Goal: Task Accomplishment & Management: Complete application form

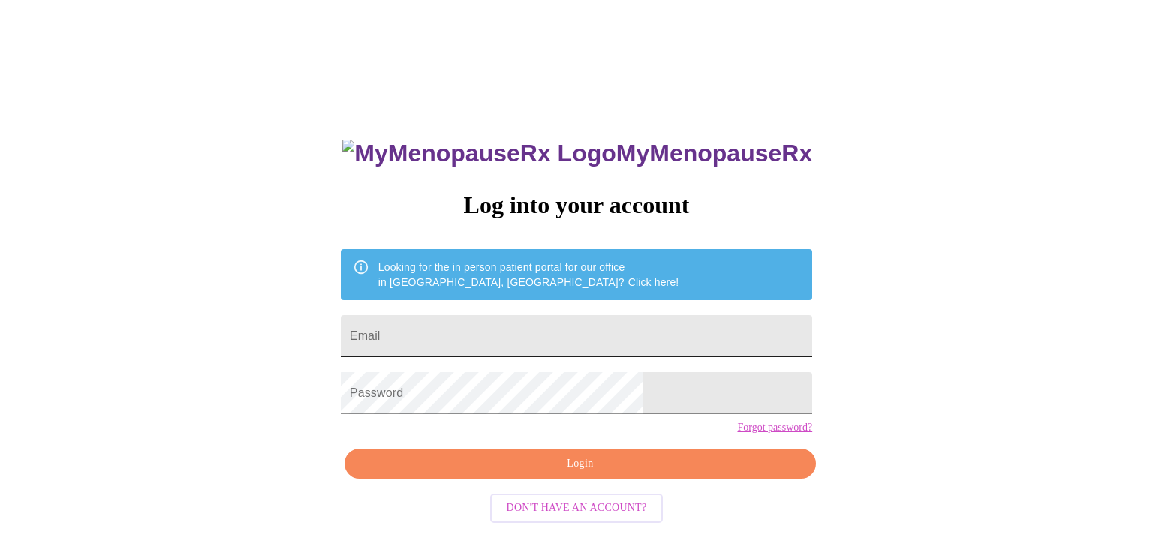
click at [576, 331] on input "Email" at bounding box center [576, 336] width 471 height 42
type input "[EMAIL_ADDRESS][DOMAIN_NAME]"
click at [597, 474] on span "Login" at bounding box center [580, 464] width 437 height 19
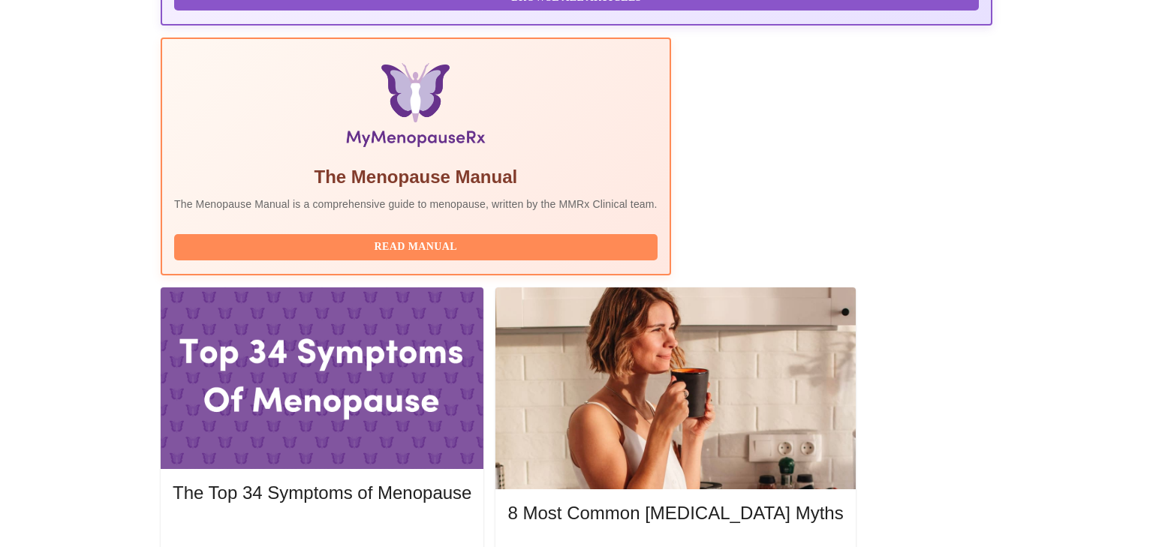
scroll to position [444, 0]
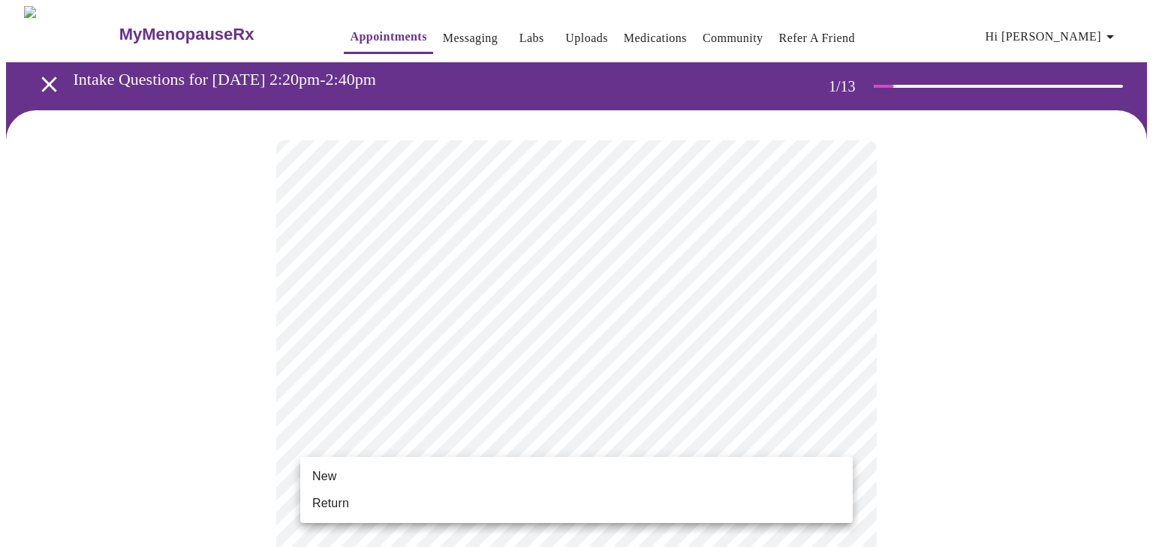
click at [667, 506] on li "Return" at bounding box center [576, 503] width 552 height 27
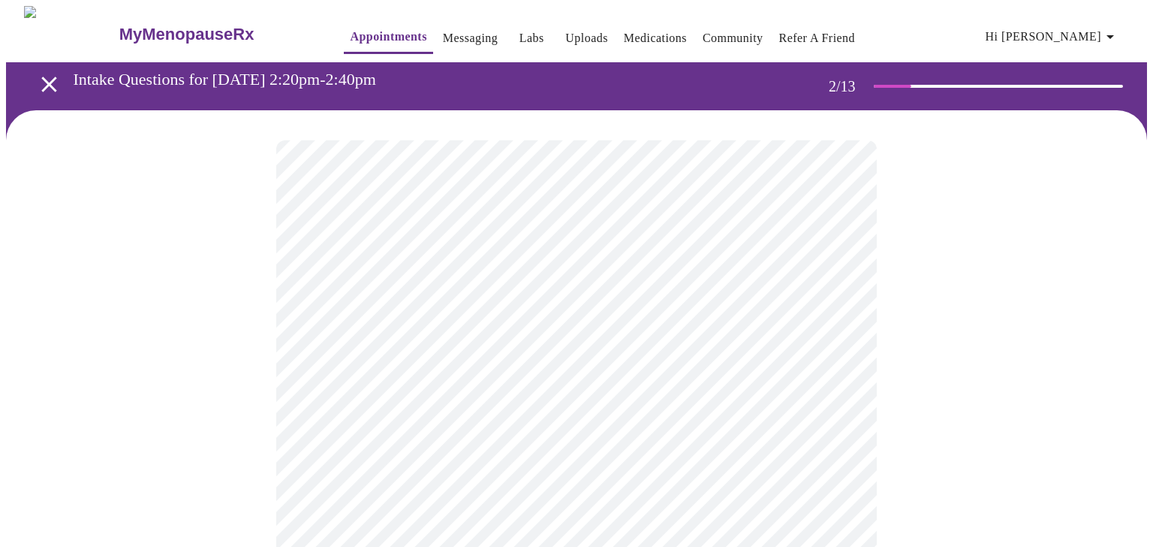
click at [725, 310] on body "MyMenopauseRx Appointments Messaging Labs Uploads Medications Community Refer a…" at bounding box center [576, 456] width 1141 height 901
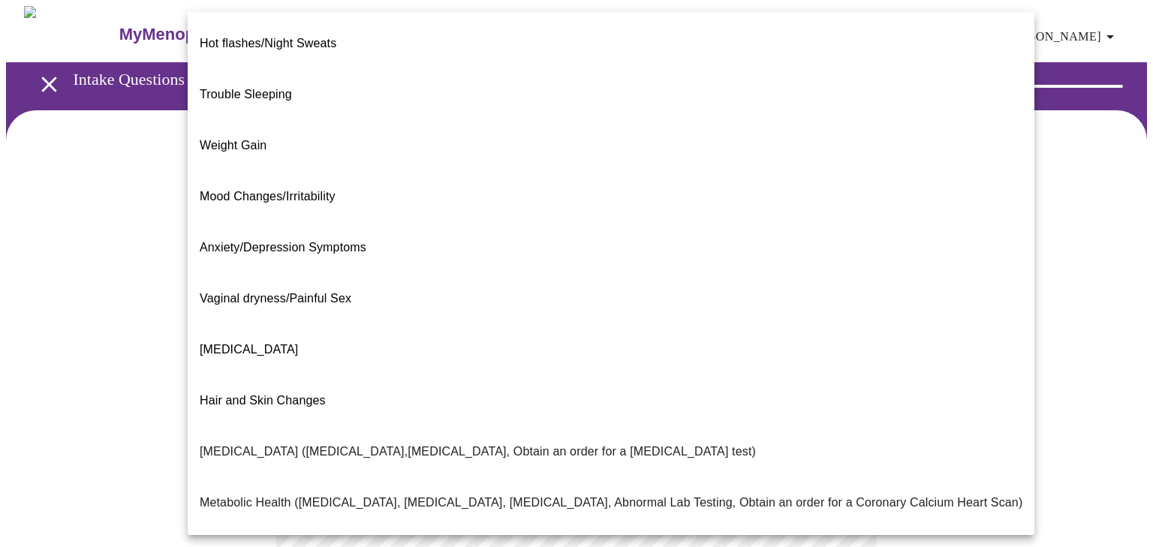
click at [450, 324] on li "[MEDICAL_DATA]" at bounding box center [611, 349] width 847 height 51
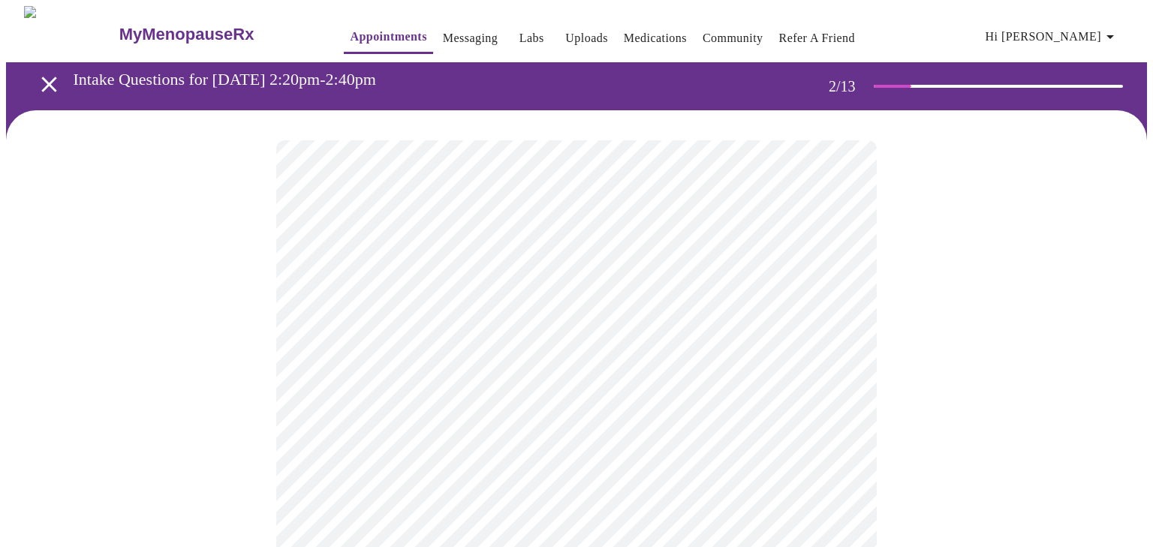
click at [495, 309] on body "MyMenopauseRx Appointments Messaging Labs Uploads Medications Community Refer a…" at bounding box center [576, 452] width 1141 height 892
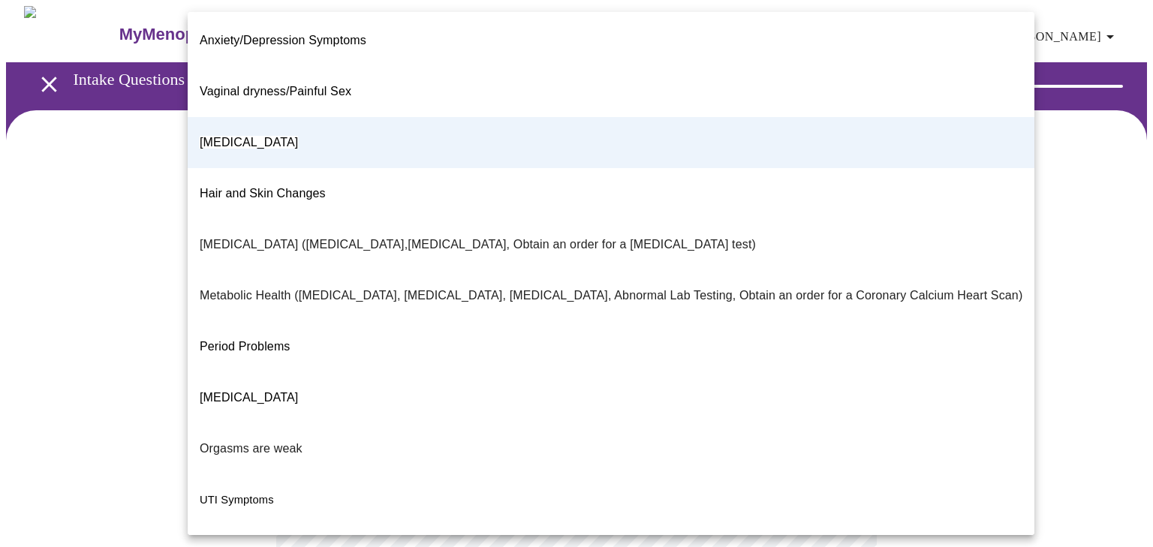
scroll to position [230, 0]
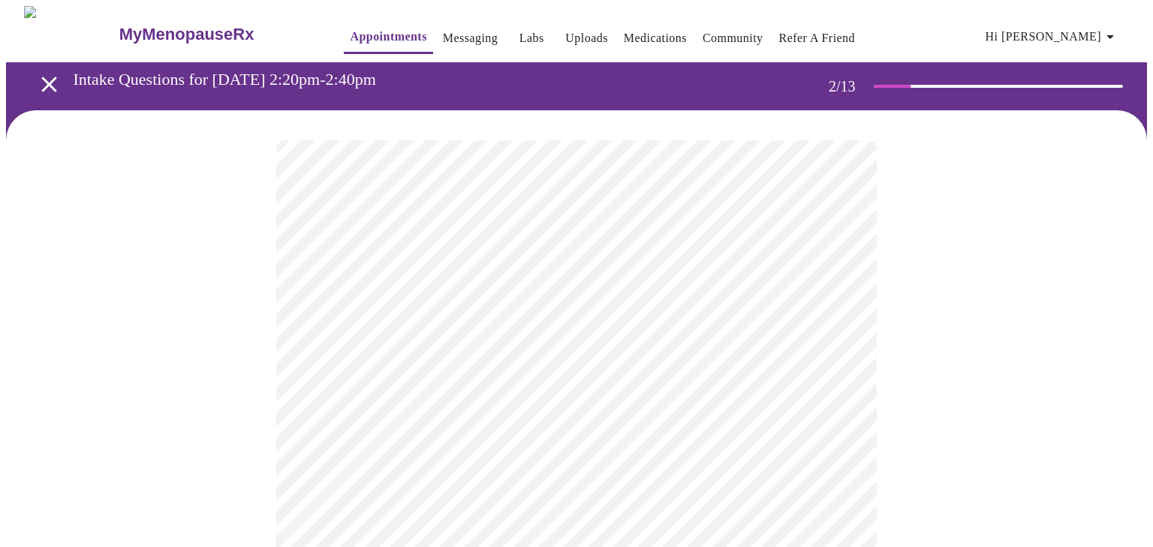
click at [405, 326] on body "MyMenopauseRx Appointments Messaging Labs Uploads Medications Community Refer a…" at bounding box center [576, 452] width 1141 height 892
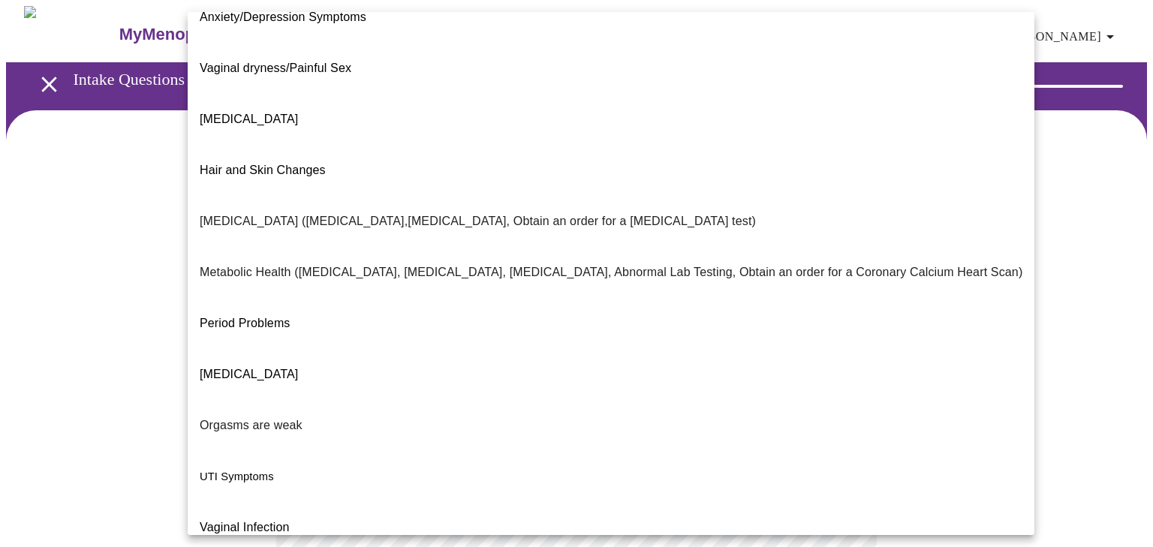
click at [405, 451] on li "UTI Symptoms" at bounding box center [611, 476] width 847 height 51
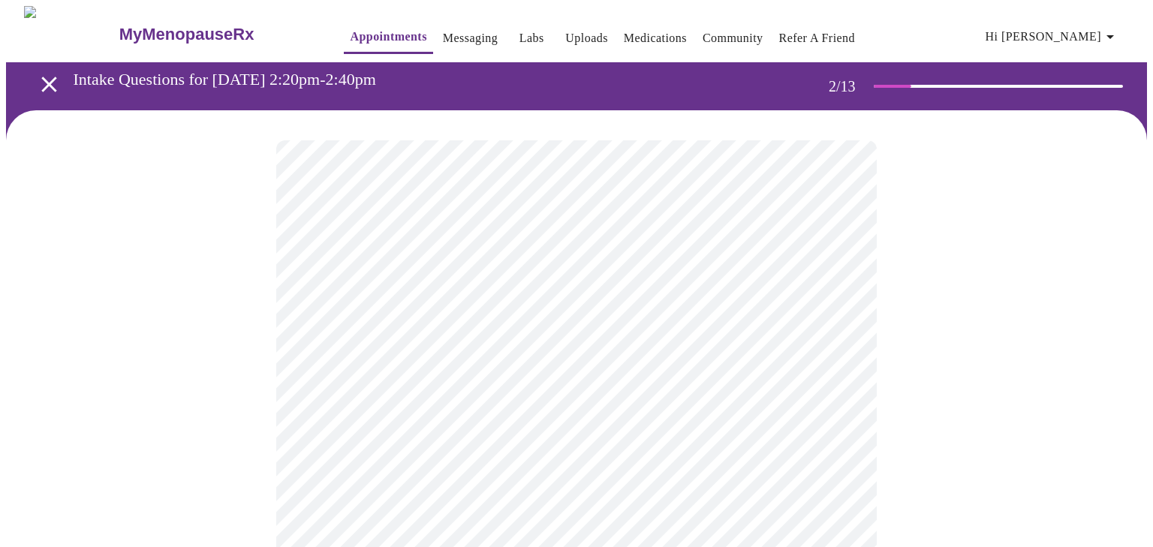
click at [405, 326] on body "MyMenopauseRx Appointments Messaging Labs Uploads Medications Community Refer a…" at bounding box center [576, 452] width 1141 height 892
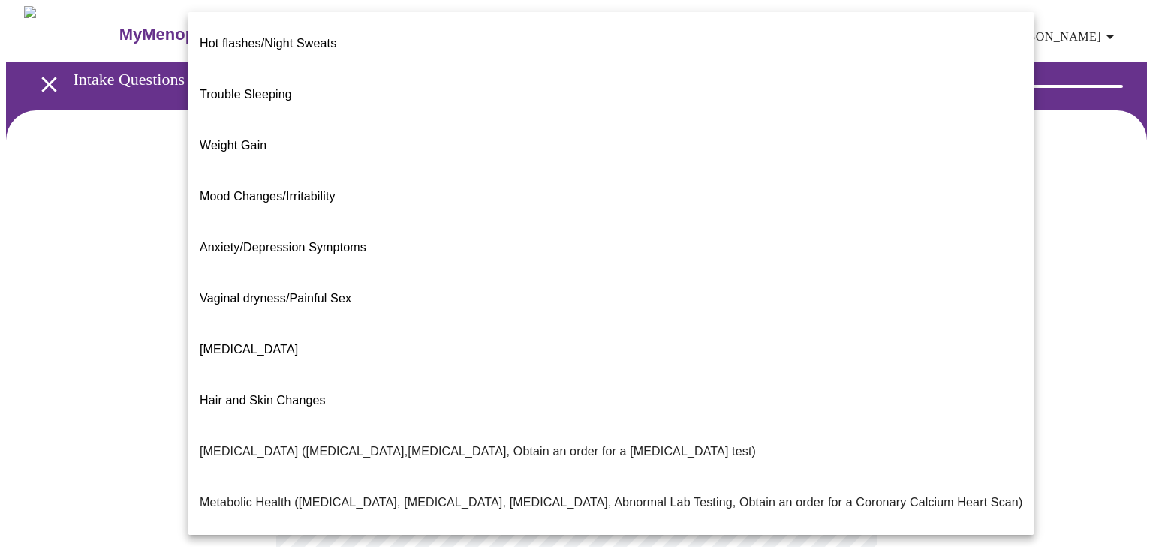
scroll to position [29, 0]
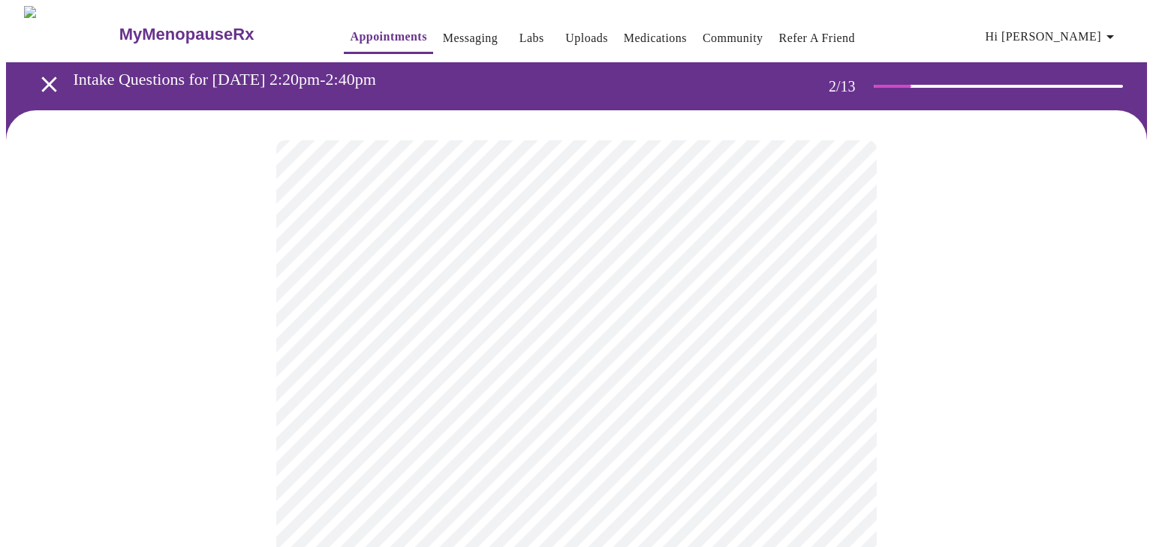
click at [411, 322] on body "MyMenopauseRx Appointments Messaging Labs Uploads Medications Community Refer a…" at bounding box center [576, 452] width 1141 height 892
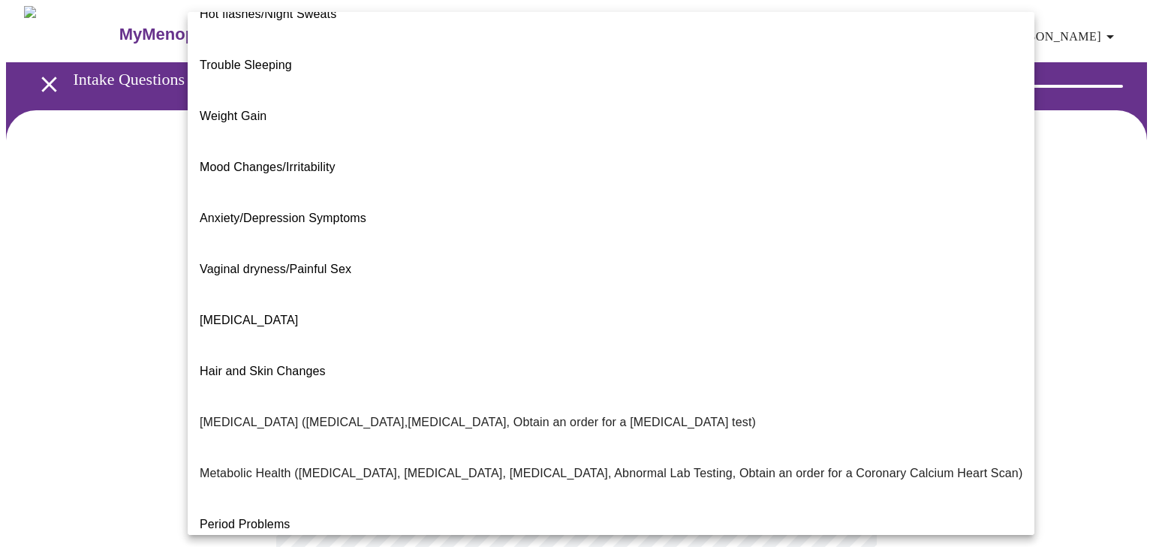
scroll to position [230, 0]
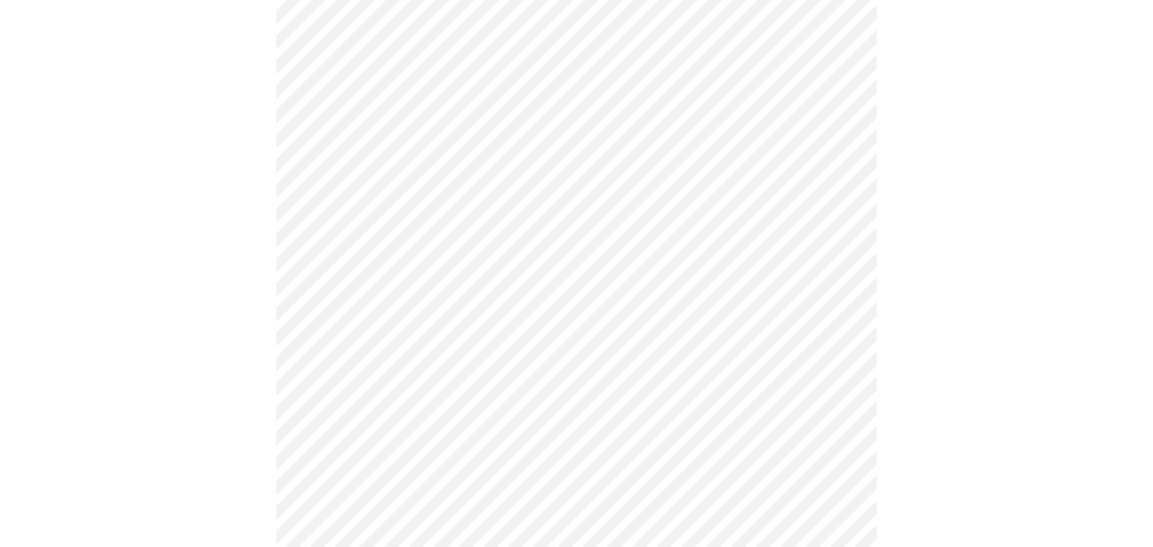
scroll to position [206, 0]
click at [568, 258] on body "MyMenopauseRx Appointments Messaging Labs Uploads Medications Community Refer a…" at bounding box center [576, 246] width 1141 height 892
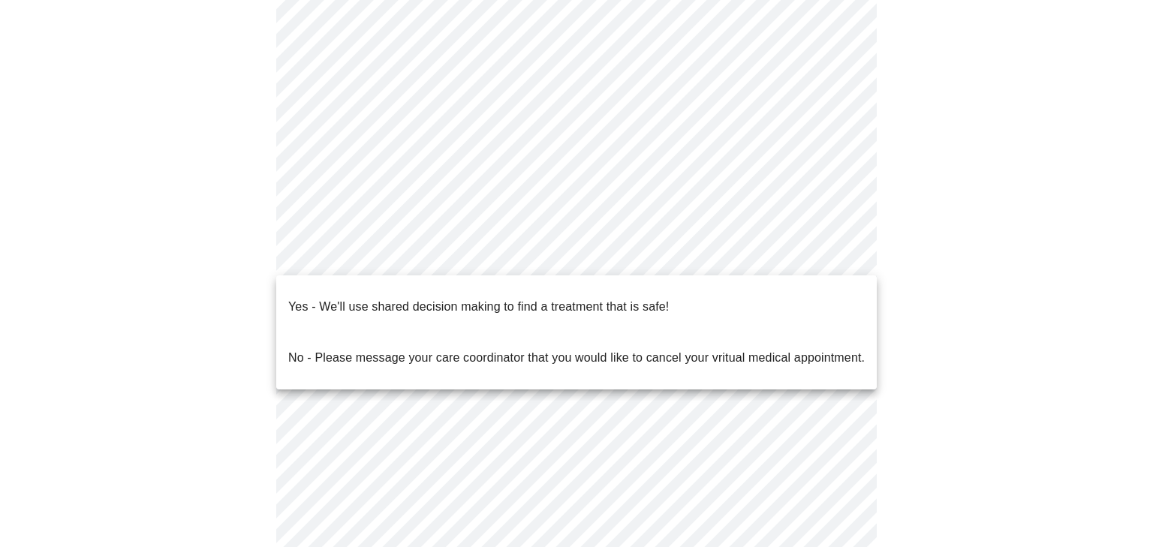
click at [559, 298] on p "Yes - We'll use shared decision making to find a treatment that is safe!" at bounding box center [478, 307] width 380 height 18
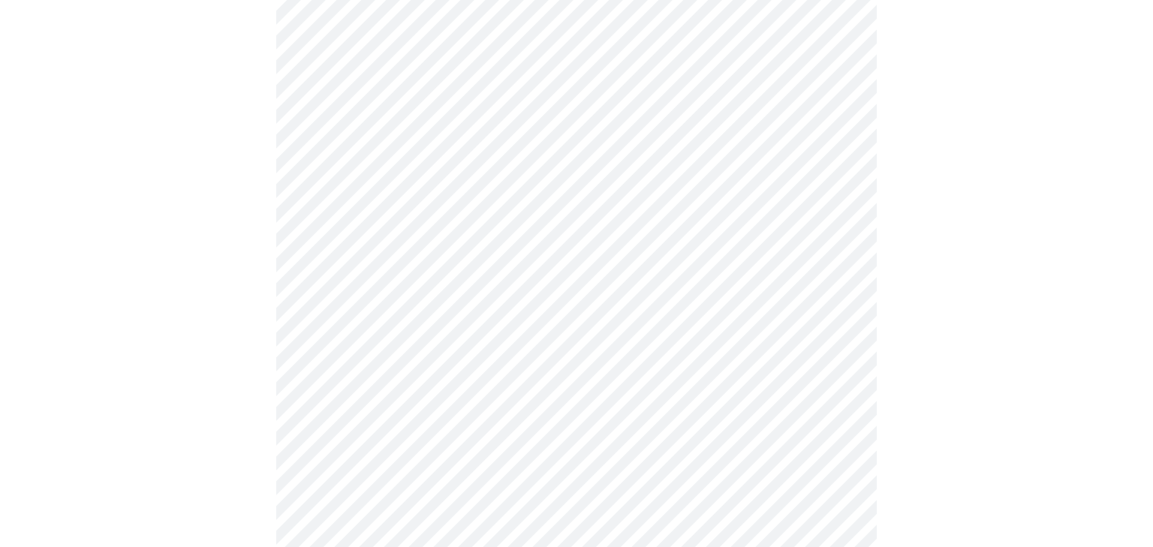
scroll to position [0, 0]
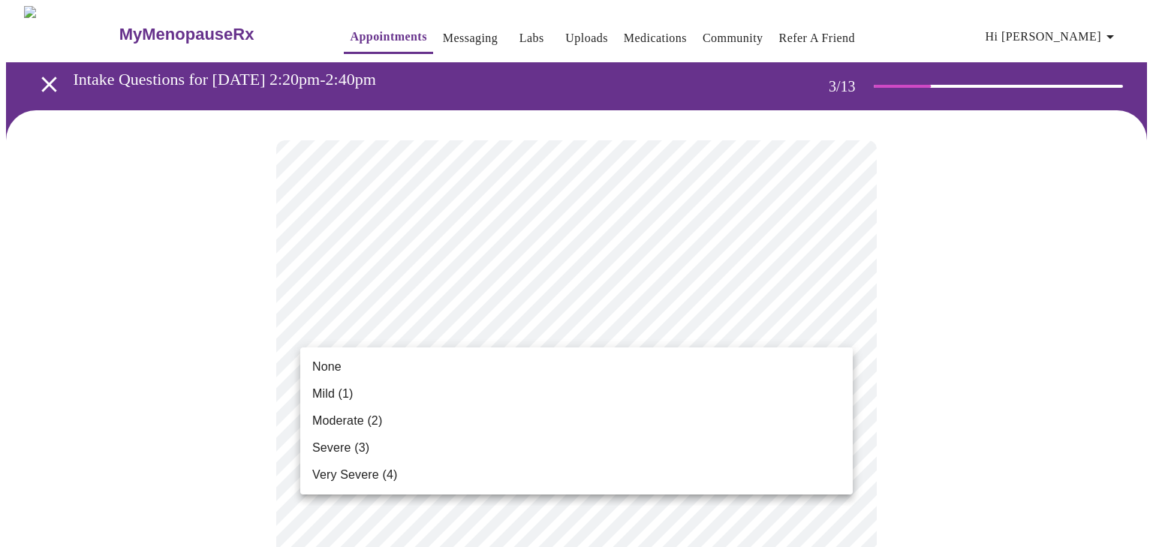
click at [652, 405] on li "Mild (1)" at bounding box center [576, 393] width 552 height 27
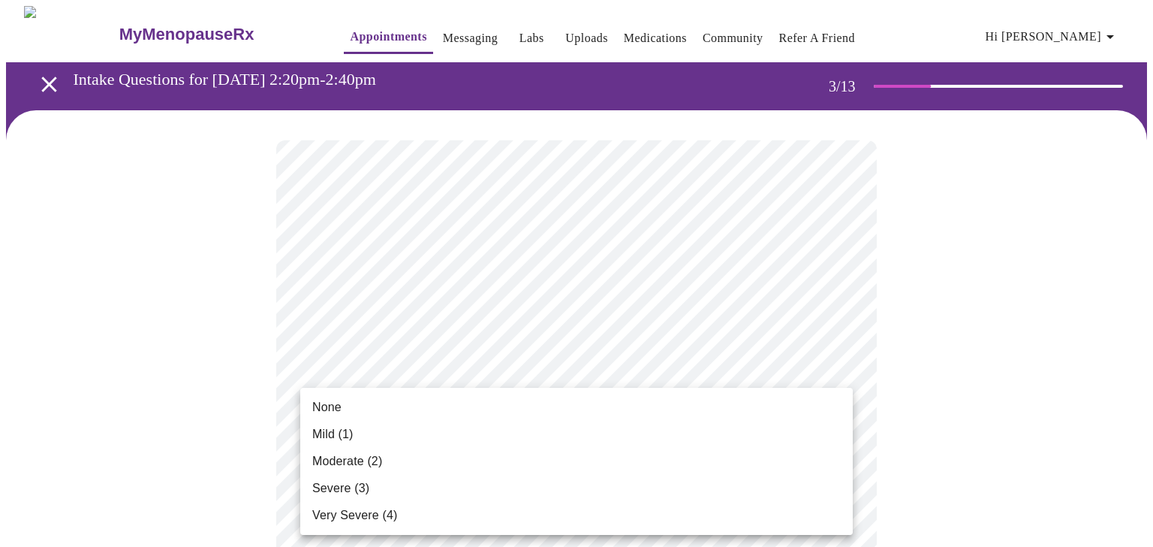
click at [631, 409] on li "None" at bounding box center [576, 407] width 552 height 27
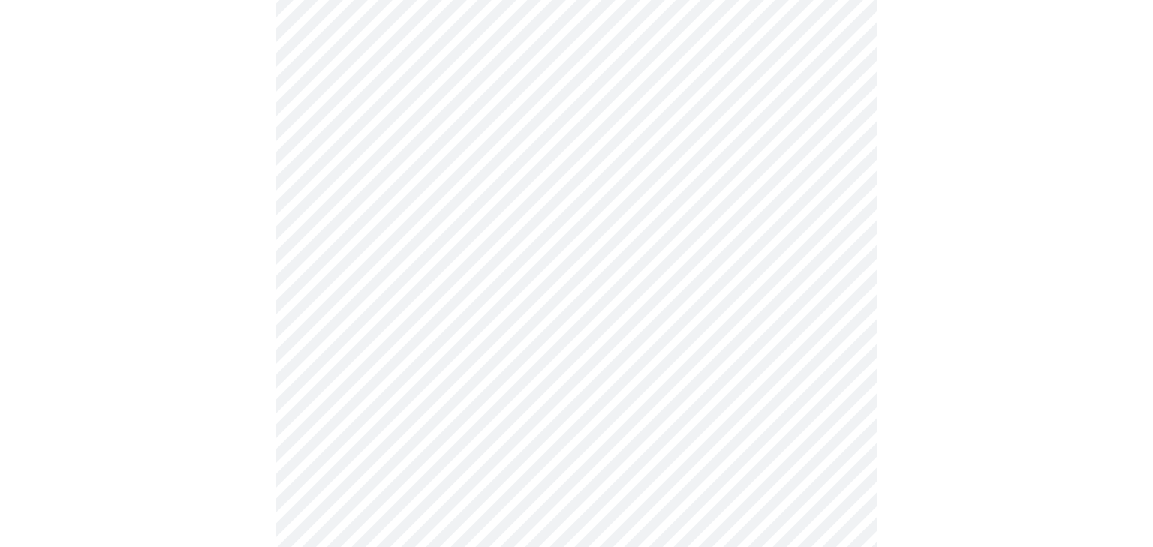
scroll to position [261, 0]
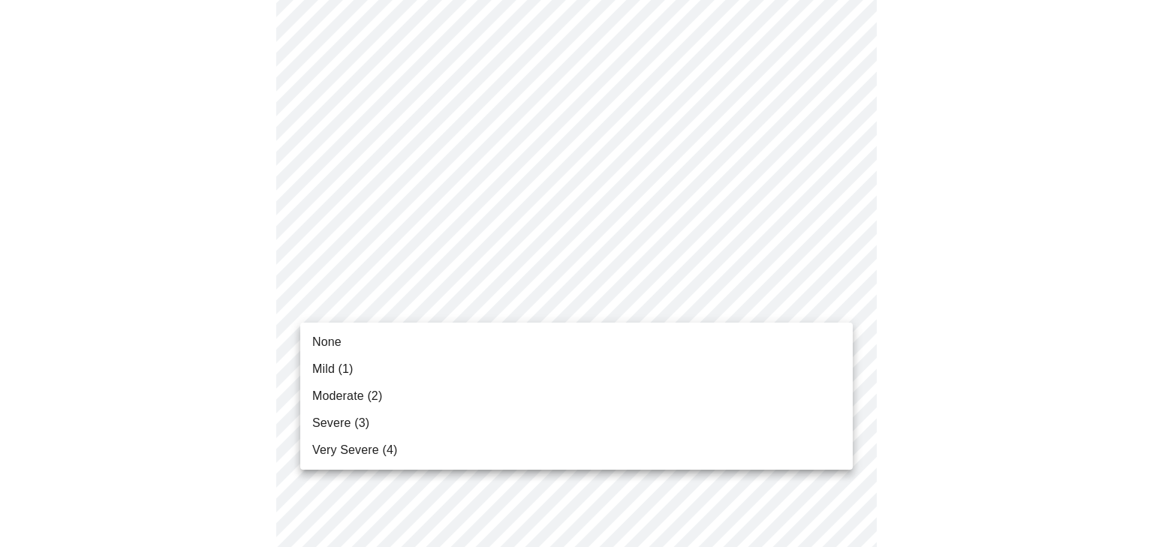
click at [581, 368] on li "Mild (1)" at bounding box center [576, 369] width 552 height 27
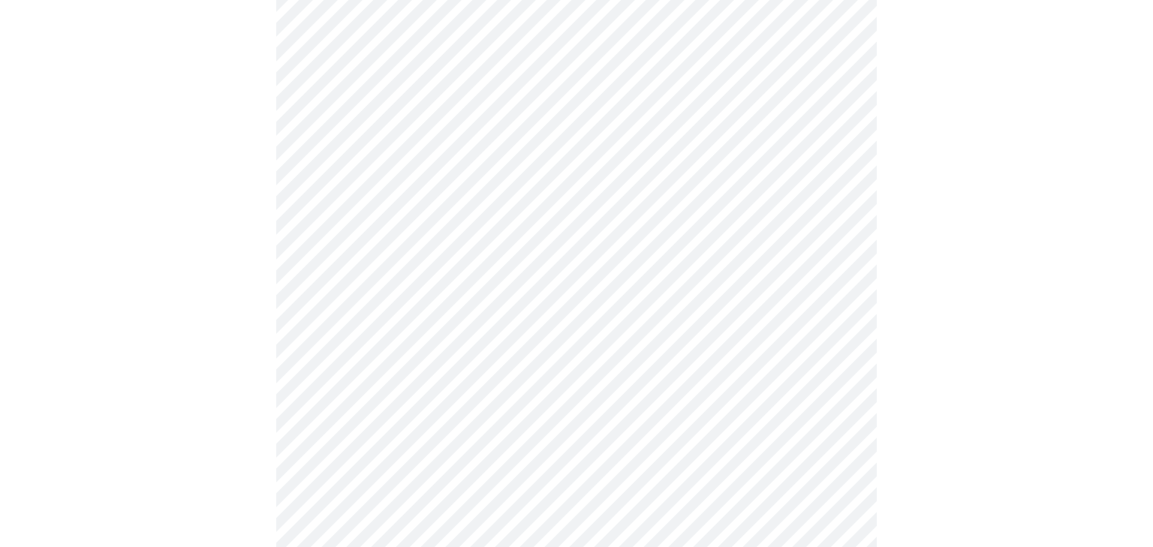
scroll to position [393, 0]
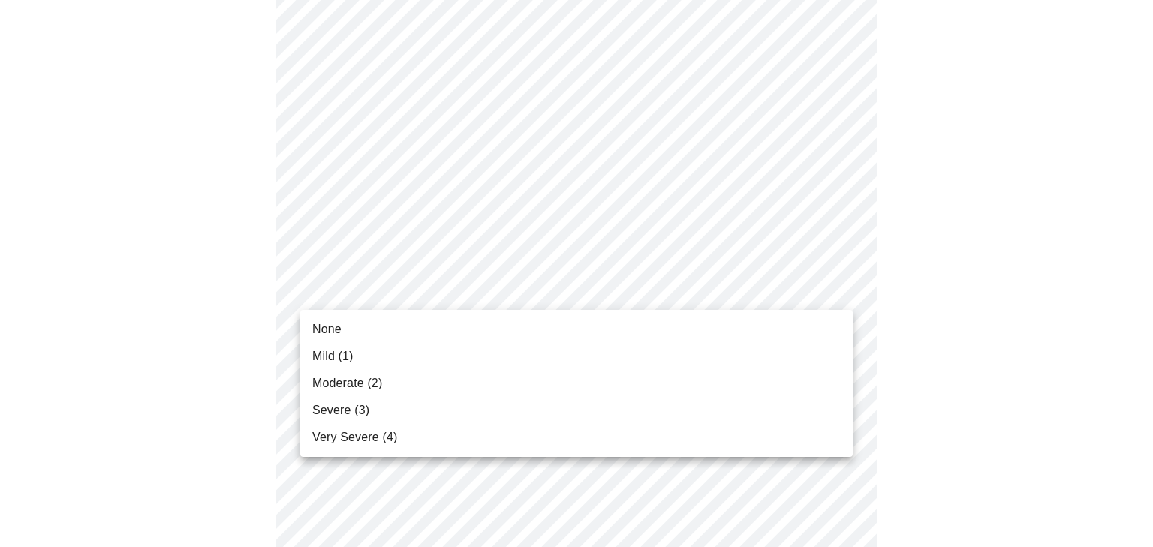
click at [503, 384] on li "Moderate (2)" at bounding box center [576, 383] width 552 height 27
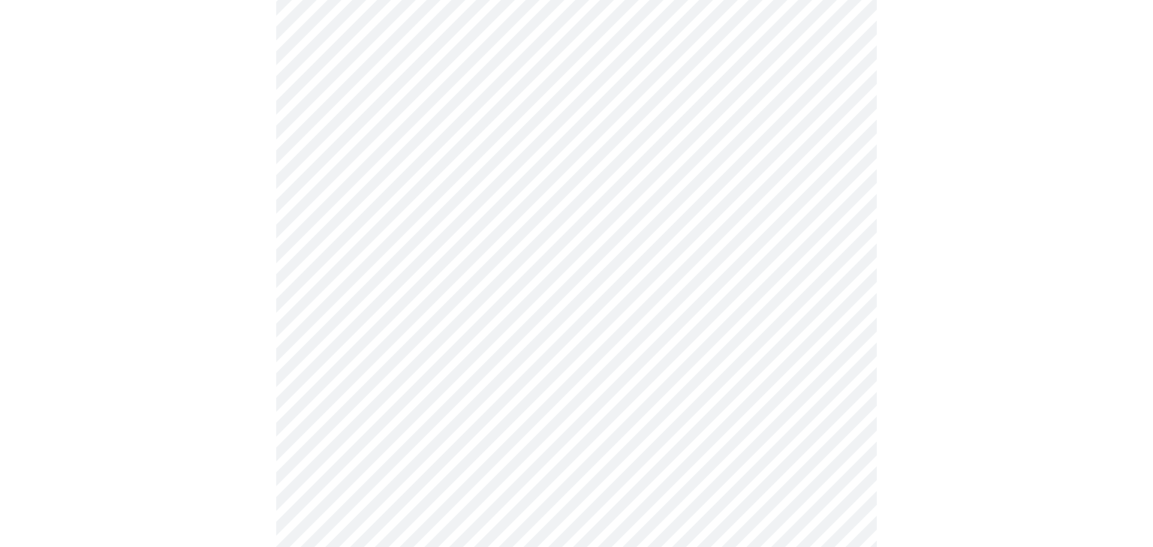
scroll to position [440, 0]
click at [507, 341] on body "MyMenopauseRx Appointments Messaging Labs Uploads Medications Community Refer a…" at bounding box center [576, 521] width 1141 height 1911
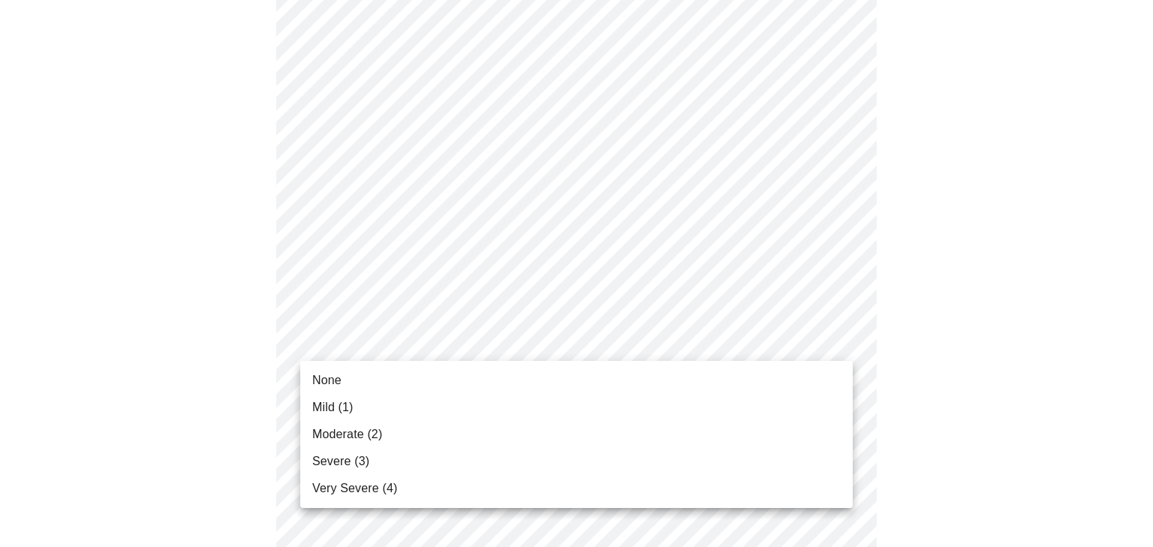
click at [470, 428] on li "Moderate (2)" at bounding box center [576, 434] width 552 height 27
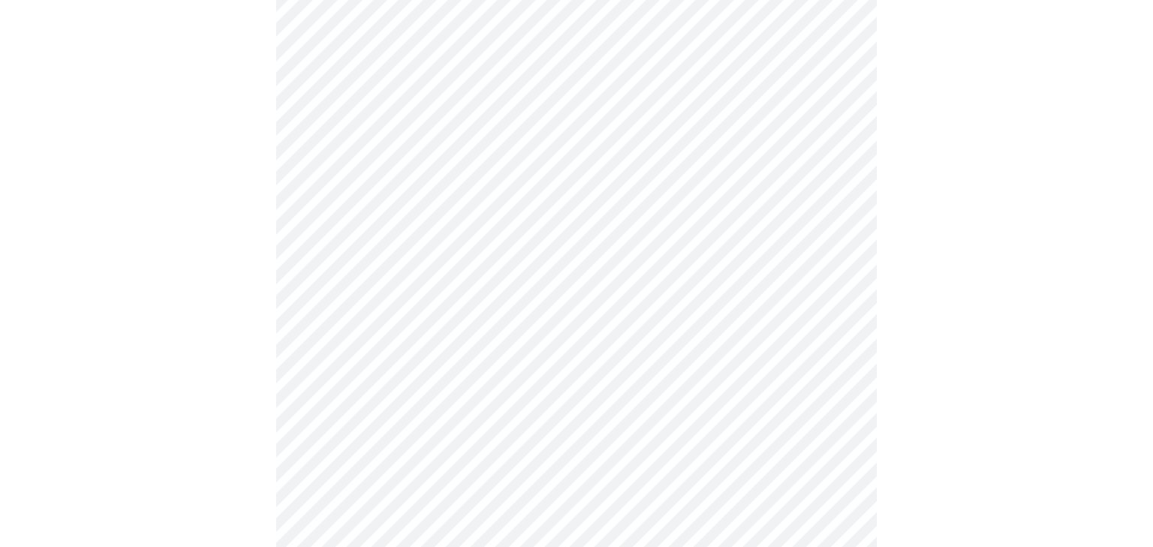
click at [470, 438] on body "MyMenopauseRx Appointments Messaging Labs Uploads Medications Community Refer a…" at bounding box center [576, 511] width 1141 height 1890
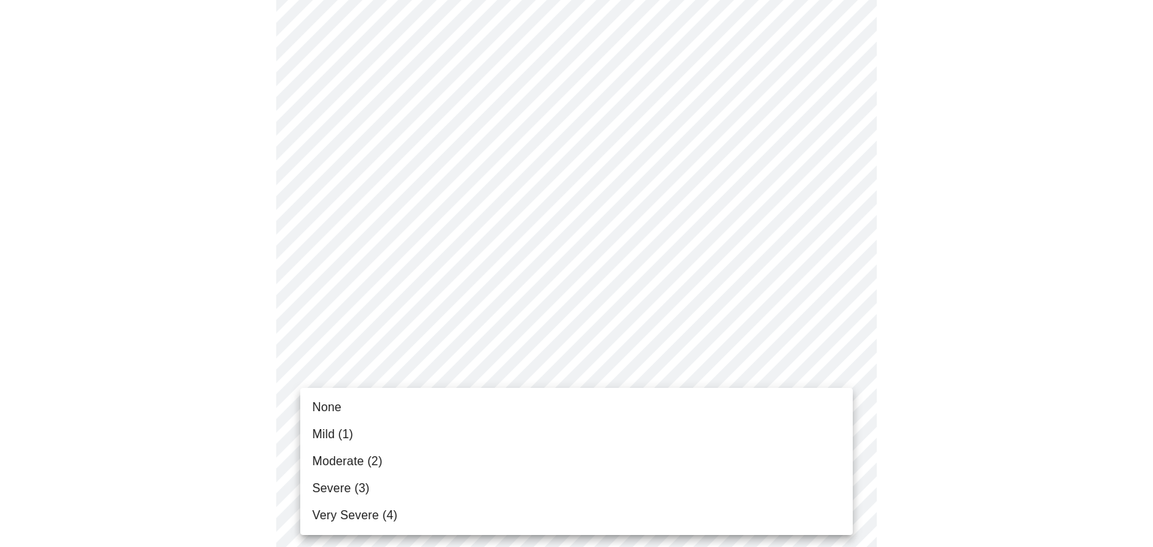
click at [470, 438] on li "Mild (1)" at bounding box center [576, 434] width 552 height 27
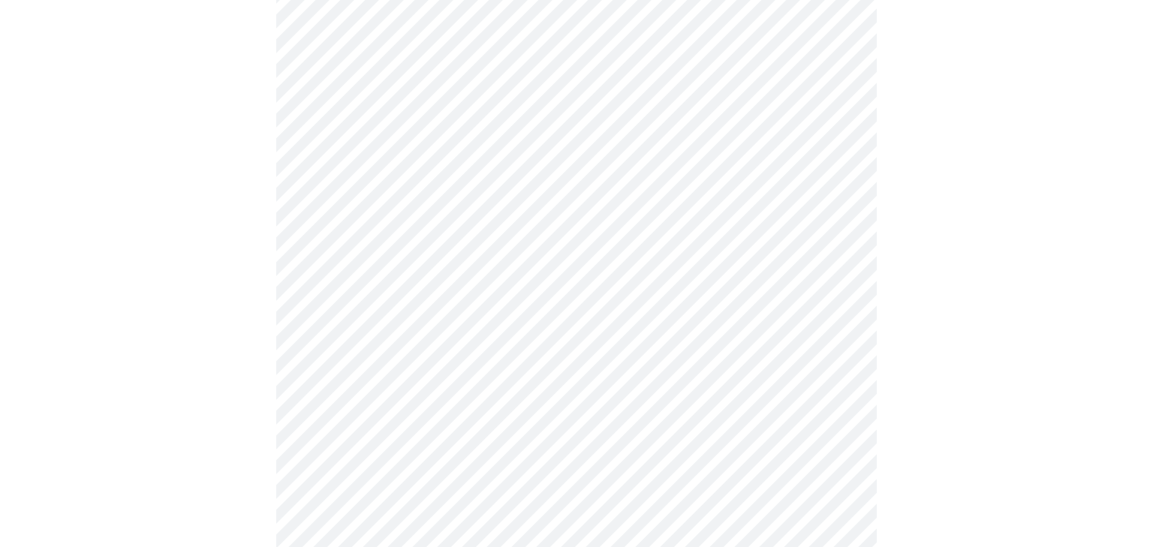
scroll to position [720, 0]
click at [501, 281] on body "MyMenopauseRx Appointments Messaging Labs Uploads Medications Community Refer a…" at bounding box center [576, 220] width 1141 height 1869
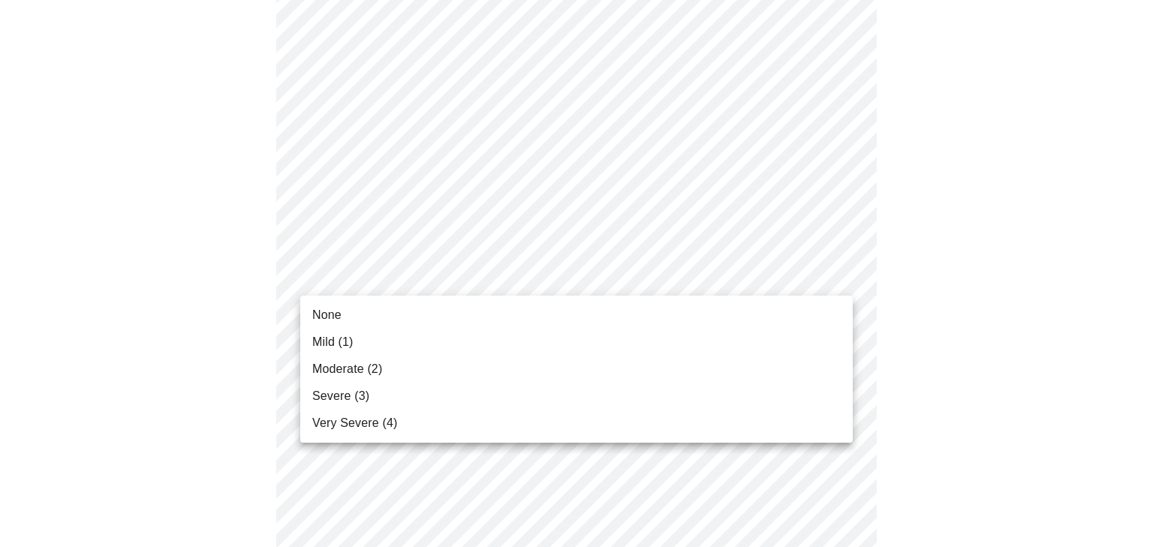
click at [486, 341] on li "Mild (1)" at bounding box center [576, 342] width 552 height 27
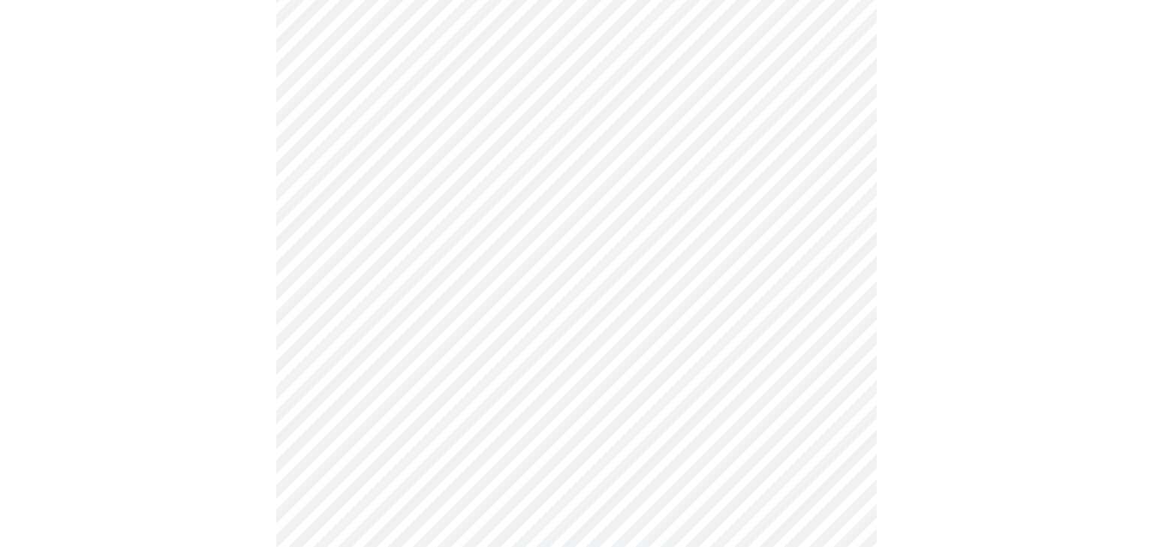
click at [483, 399] on body "MyMenopauseRx Appointments Messaging Labs Uploads Medications Community Refer a…" at bounding box center [576, 210] width 1141 height 1848
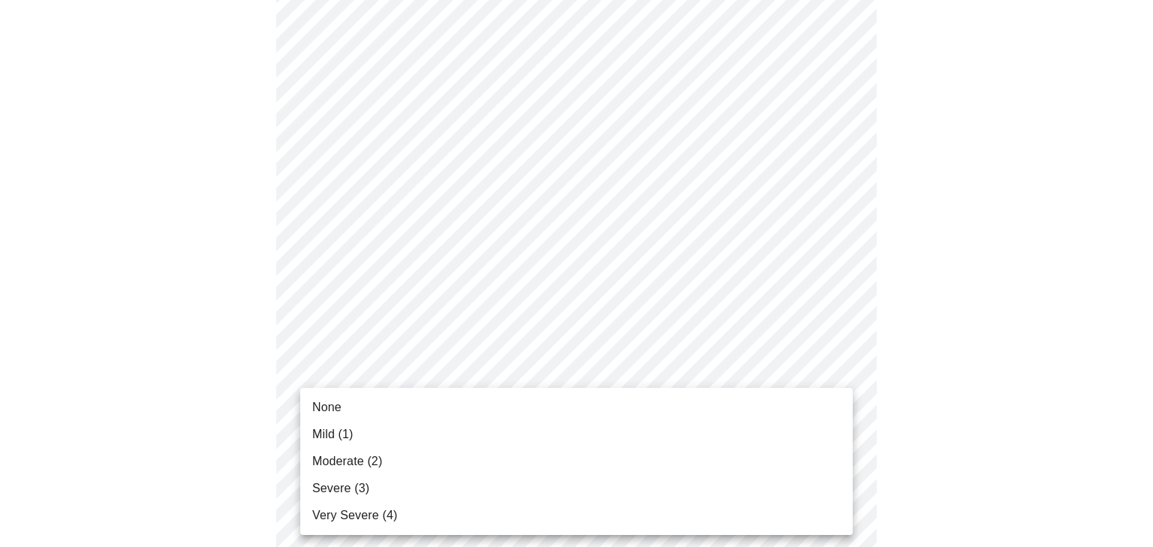
click at [446, 457] on li "Moderate (2)" at bounding box center [576, 461] width 552 height 27
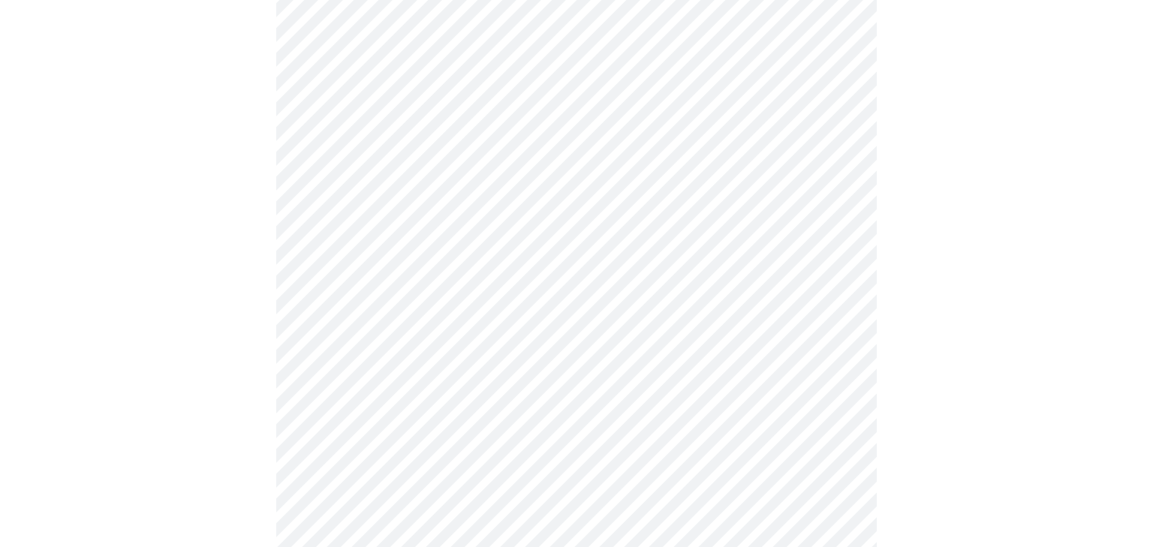
scroll to position [981, 0]
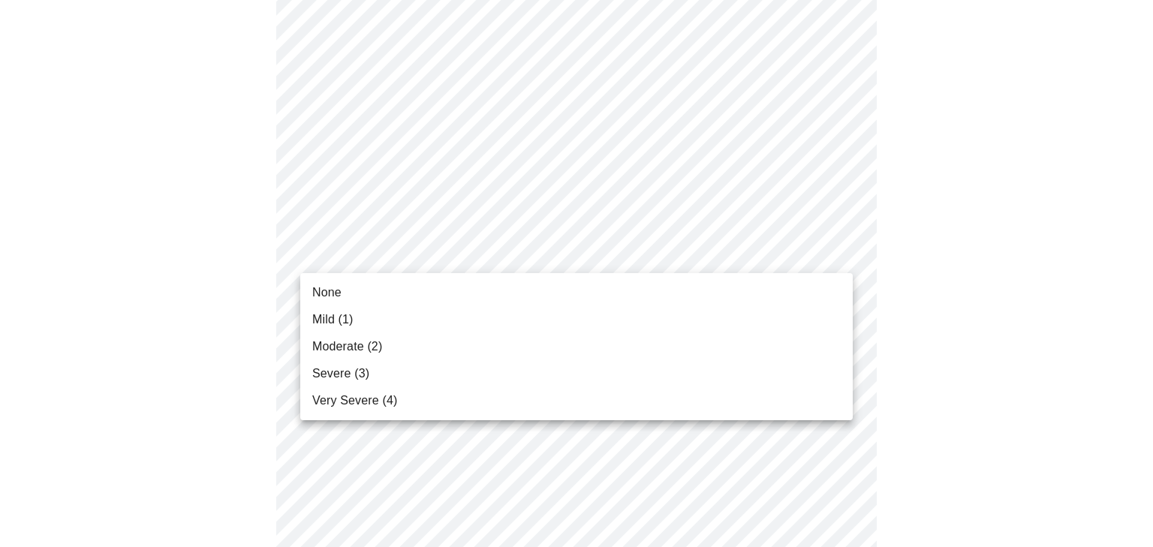
click at [476, 291] on li "None" at bounding box center [576, 292] width 552 height 27
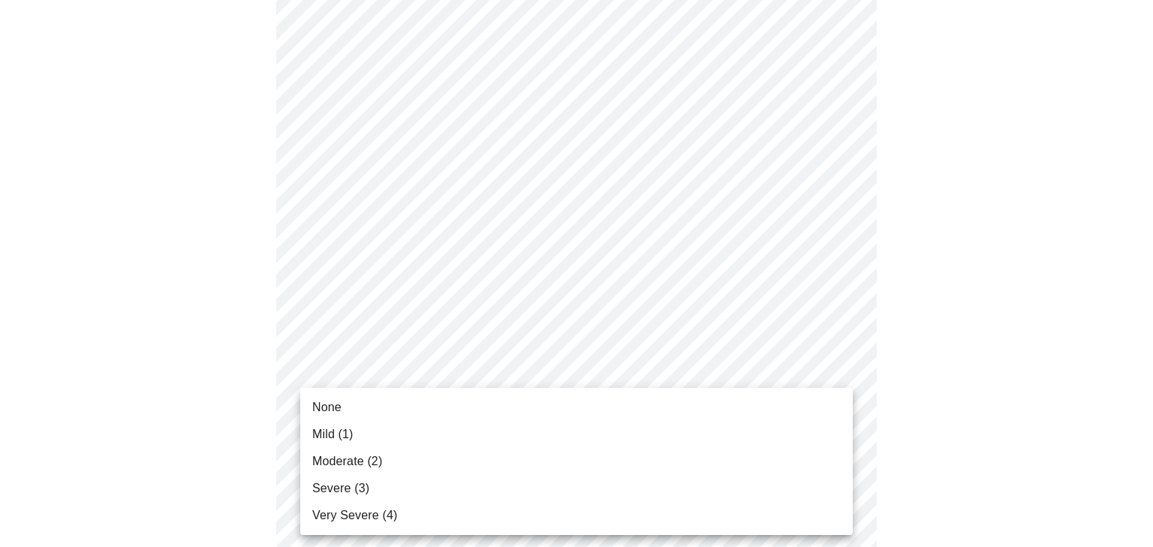
click at [444, 428] on li "Mild (1)" at bounding box center [576, 434] width 552 height 27
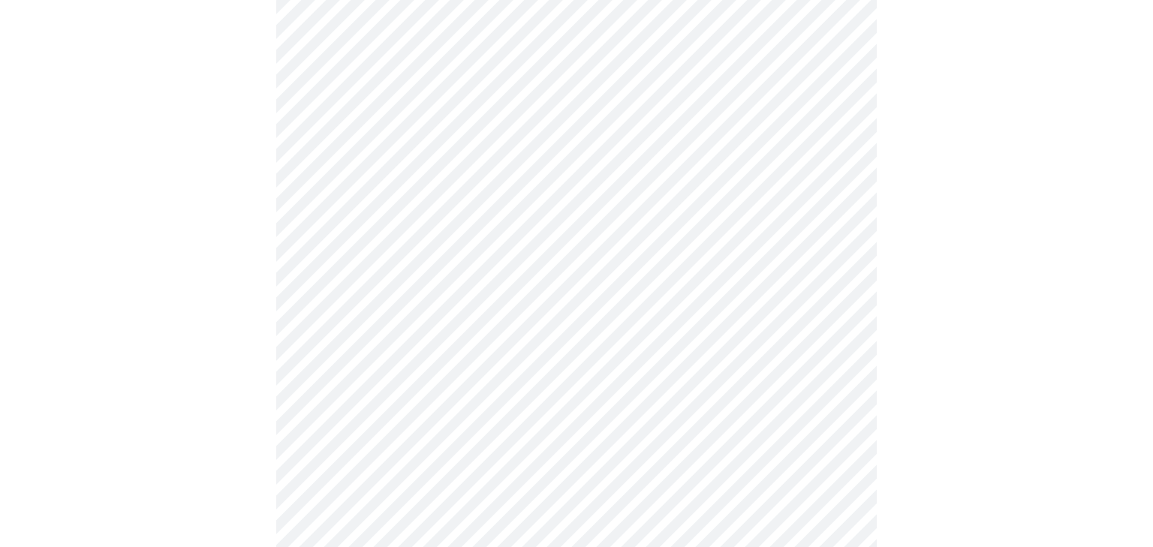
scroll to position [1210, 0]
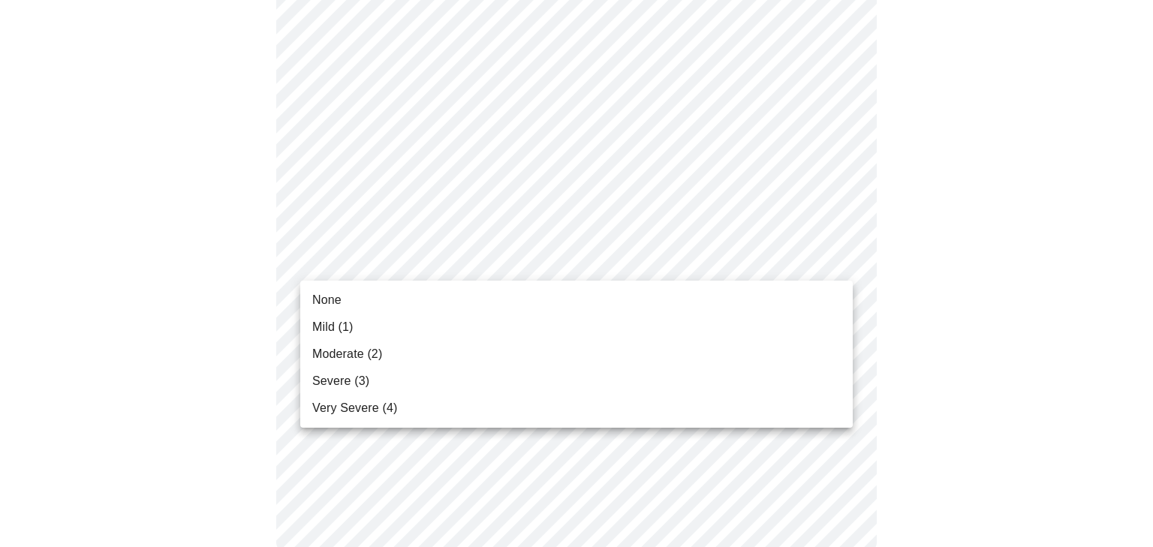
click at [431, 356] on li "Moderate (2)" at bounding box center [576, 354] width 552 height 27
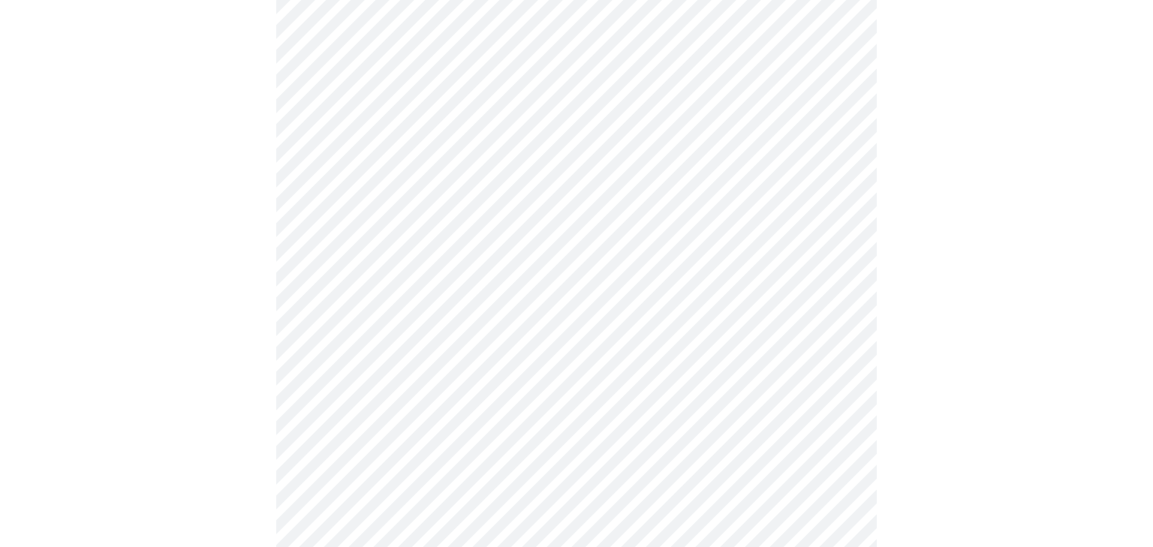
scroll to position [513, 0]
click at [643, 399] on body "MyMenopauseRx Appointments Messaging Labs Uploads Medications Community Refer a…" at bounding box center [576, 233] width 1141 height 1480
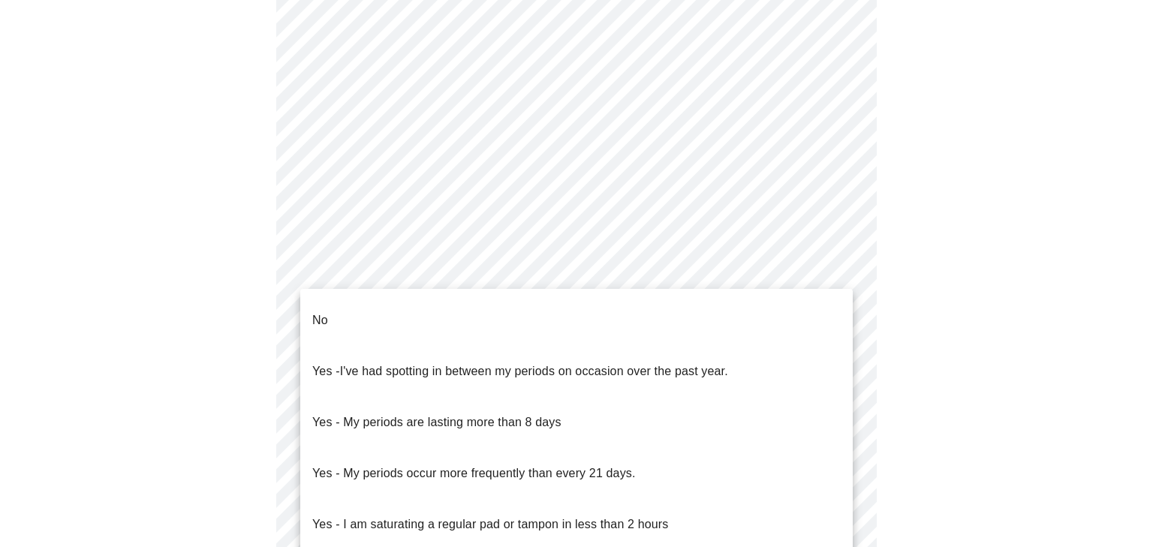
click at [609, 304] on li "No" at bounding box center [576, 320] width 552 height 51
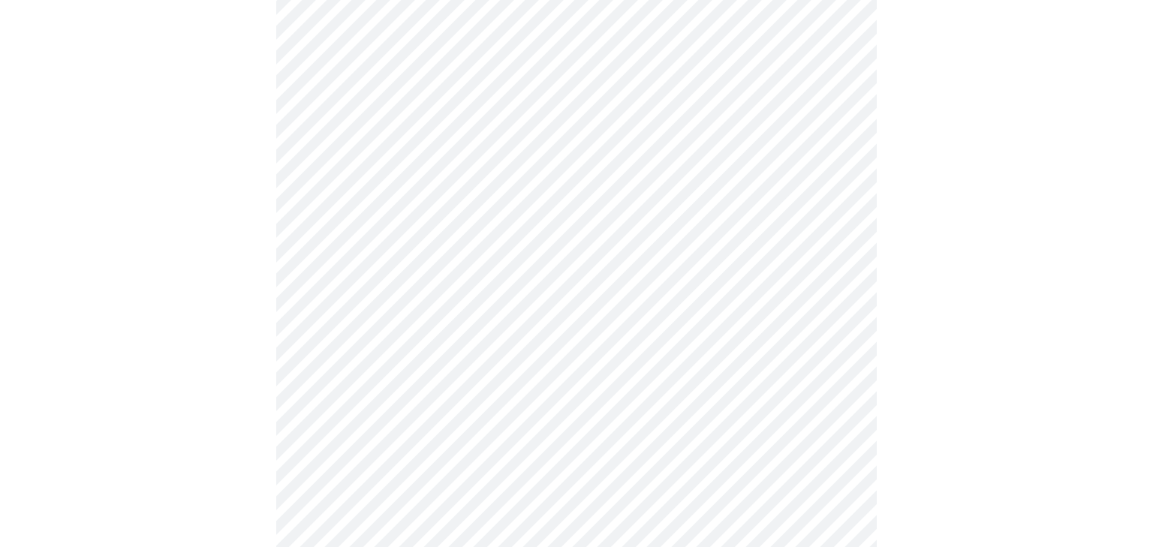
scroll to position [834, 0]
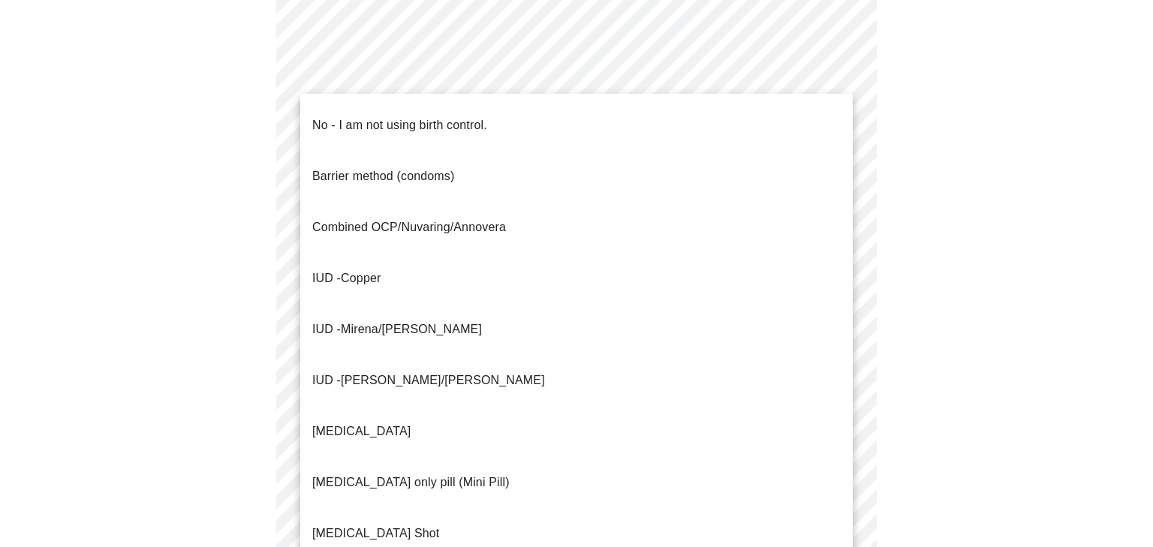
click at [589, 104] on li "No - I am not using birth control." at bounding box center [576, 125] width 552 height 51
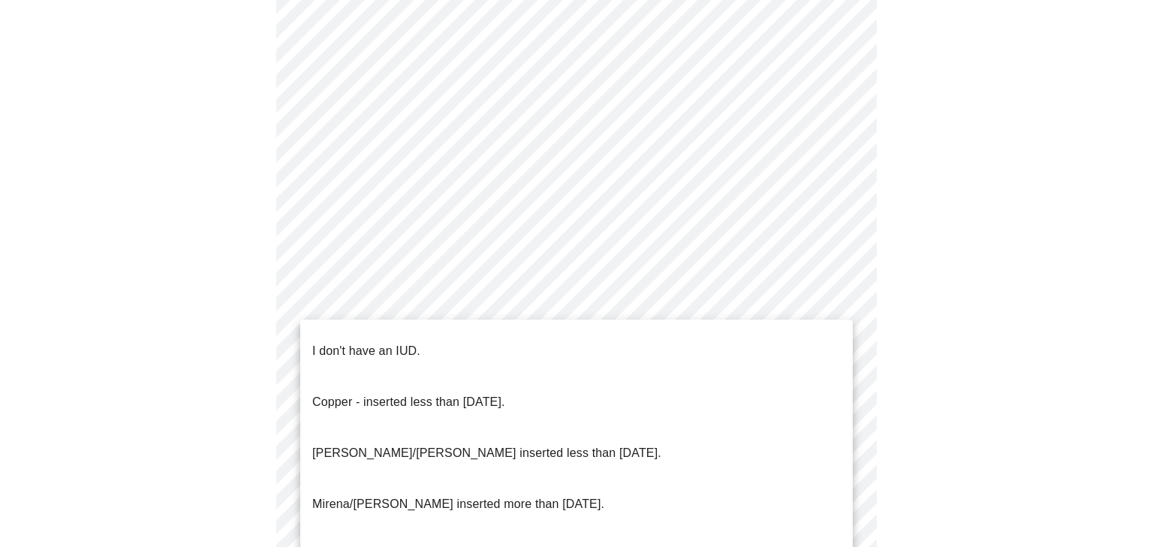
click at [536, 339] on li "I don't have an IUD." at bounding box center [576, 351] width 552 height 51
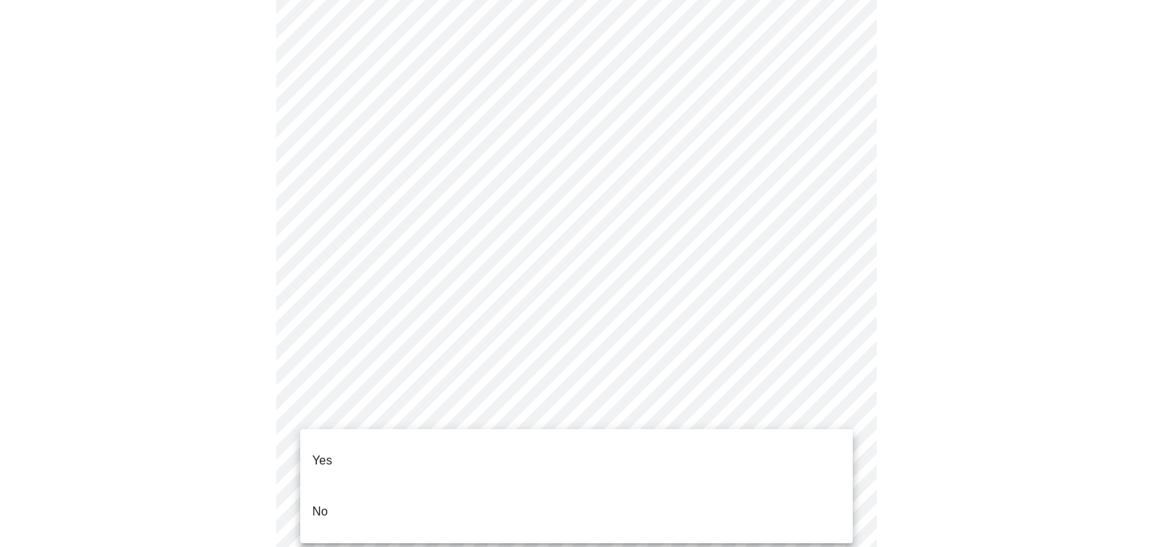
click at [517, 453] on li "Yes" at bounding box center [576, 460] width 552 height 51
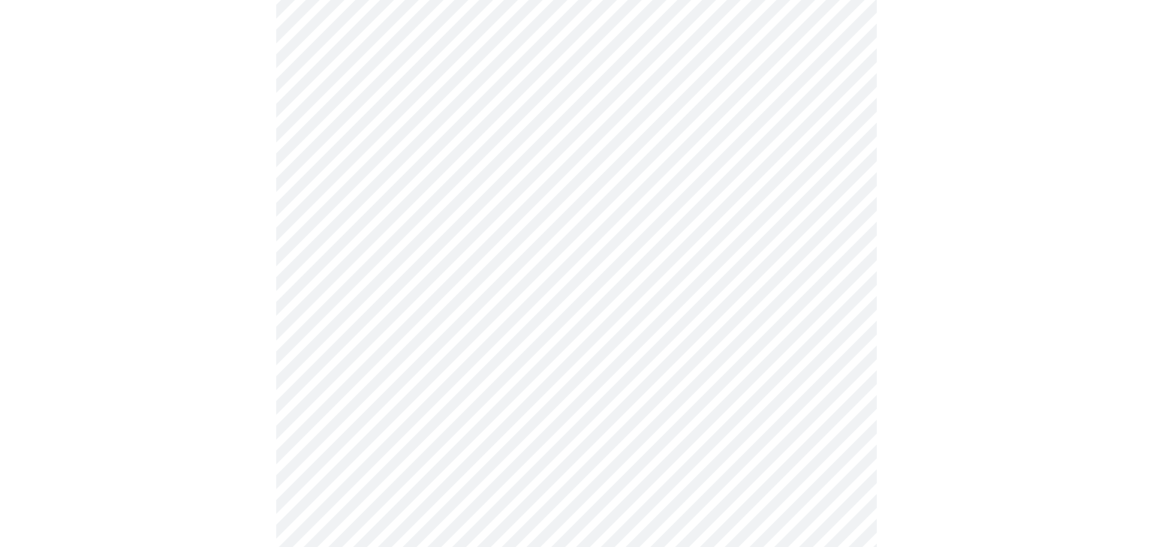
scroll to position [236, 0]
click at [808, 289] on body "MyMenopauseRx Appointments Messaging Labs Uploads Medications Community Refer a…" at bounding box center [576, 324] width 1141 height 1108
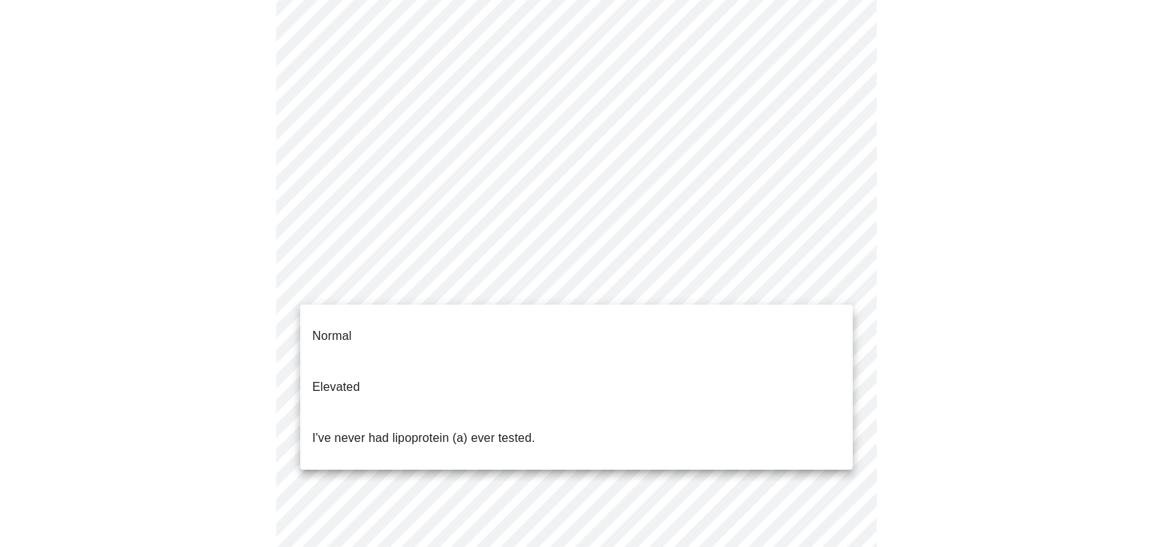
click at [735, 413] on li "I've never had lipoprotein (a) ever tested." at bounding box center [576, 438] width 552 height 51
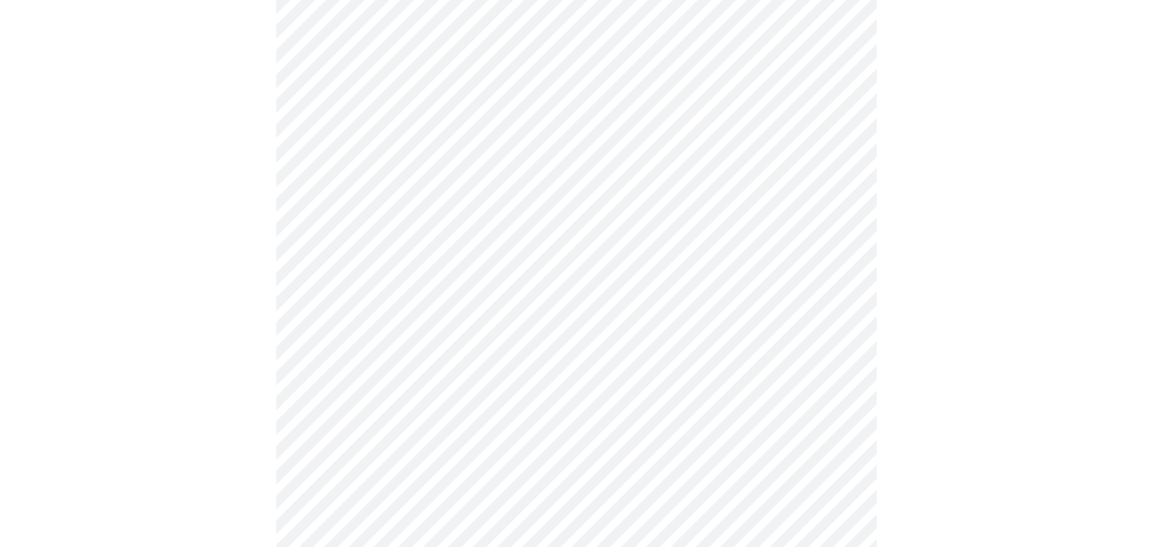
scroll to position [3930, 0]
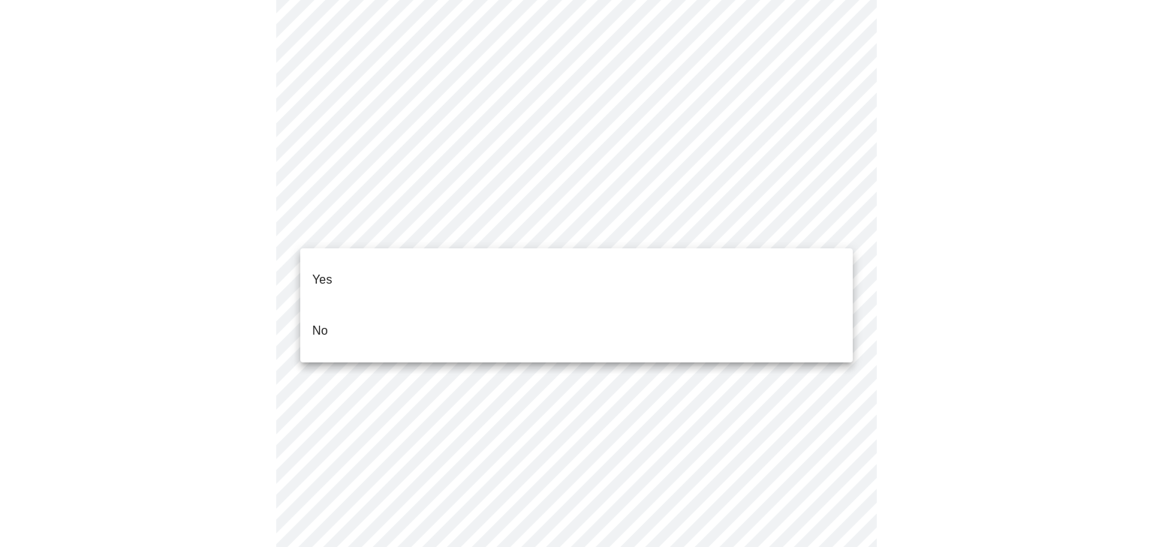
click at [507, 323] on li "No" at bounding box center [576, 330] width 552 height 51
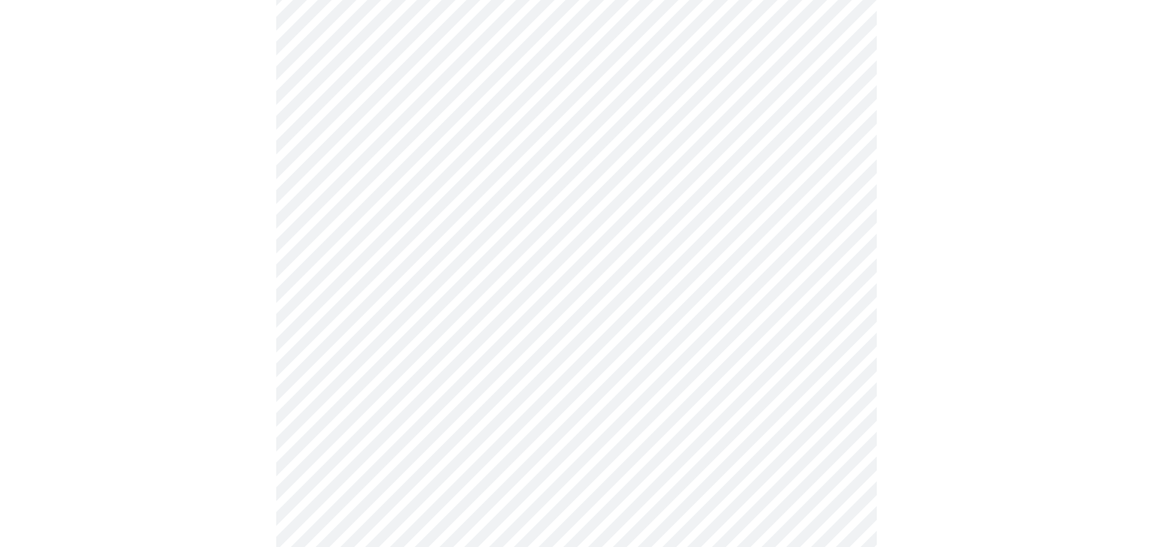
scroll to position [1126, 0]
